Goal: Task Accomplishment & Management: Manage account settings

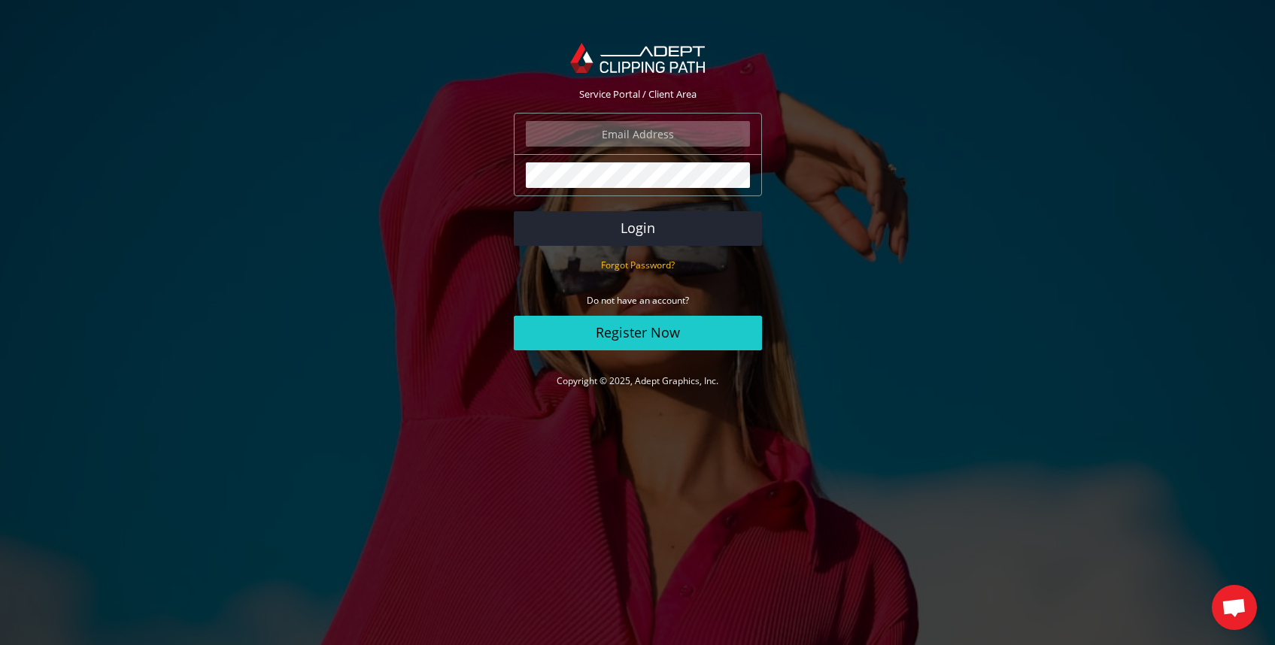
click at [649, 138] on input "email" at bounding box center [638, 134] width 224 height 26
type input "[EMAIL_ADDRESS][DOMAIN_NAME]"
click at [514, 211] on button "Login" at bounding box center [638, 228] width 248 height 35
